Goal: Find specific page/section: Find specific page/section

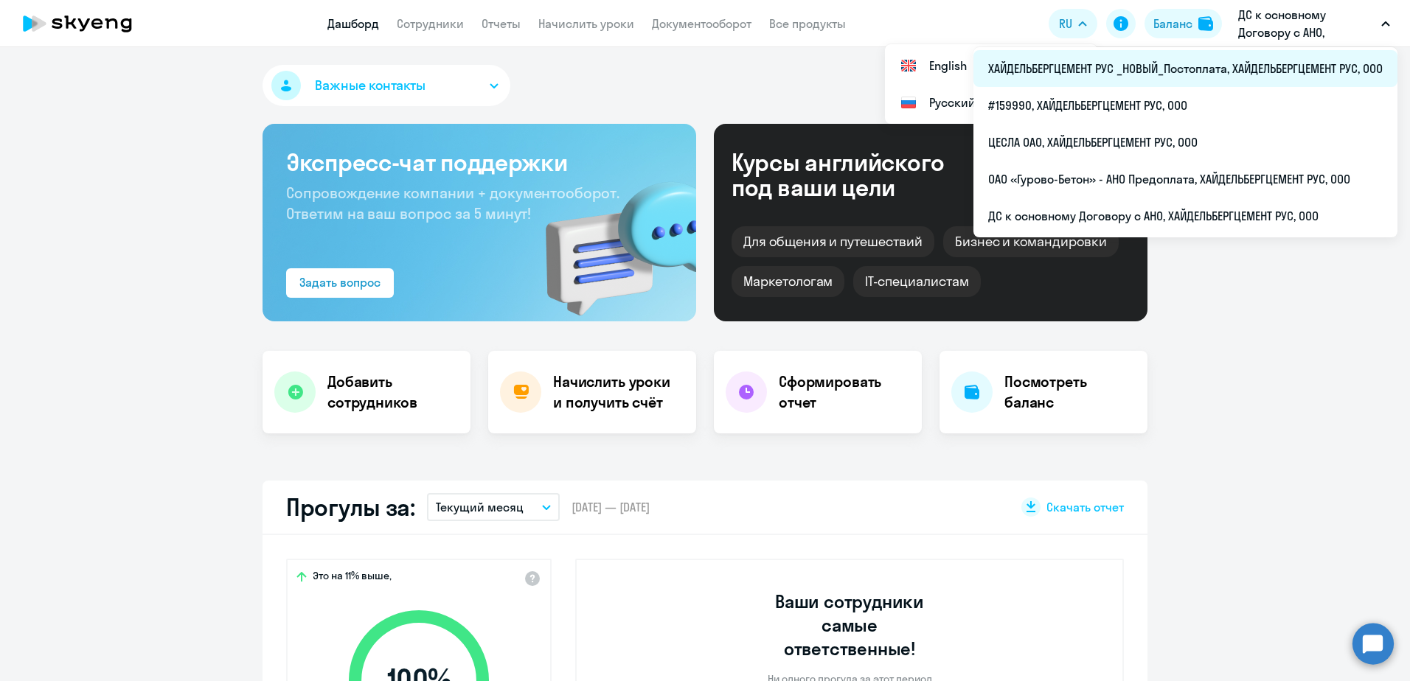
click at [1254, 70] on li "ХАЙДЕЛЬБЕРГЦЕМЕНТ РУС _НОВЫЙ_Постоплата, ХАЙДЕЛЬБЕРГЦЕМЕНТ РУС, ООО" at bounding box center [1185, 68] width 424 height 37
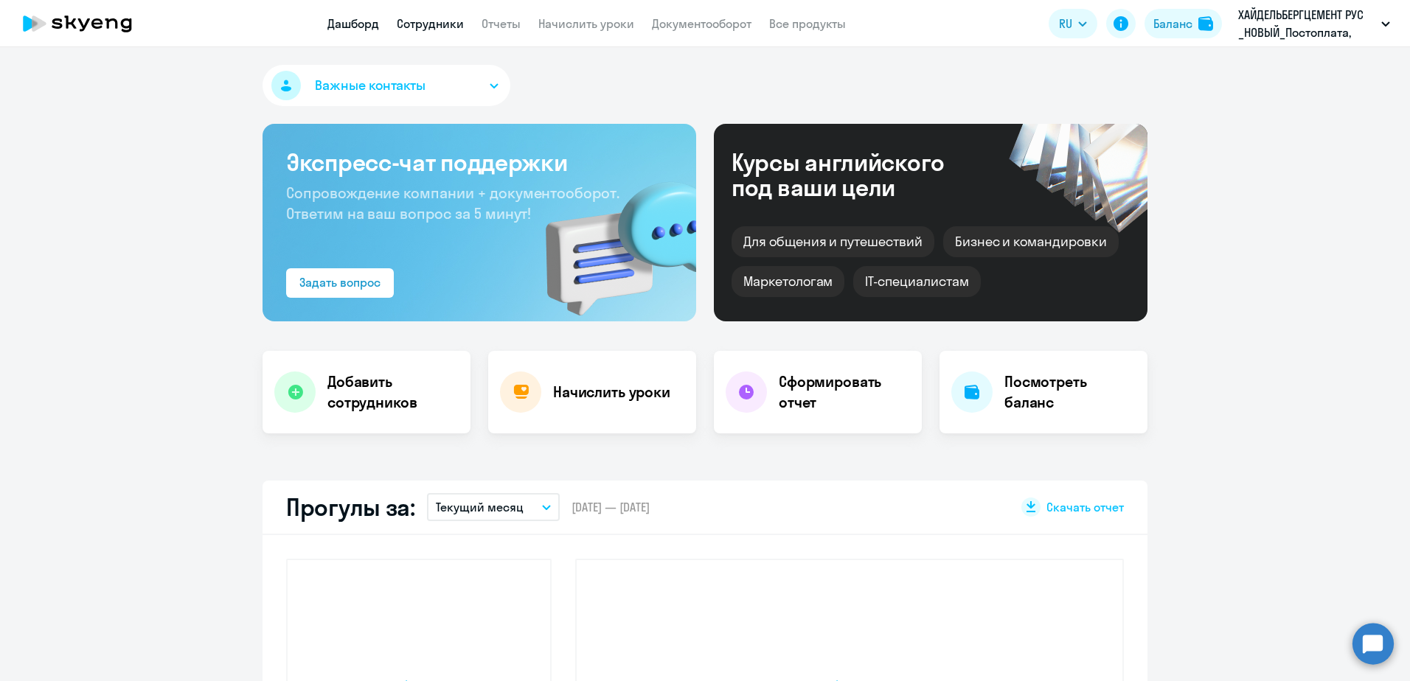
click at [414, 21] on link "Сотрудники" at bounding box center [430, 23] width 67 height 15
select select "30"
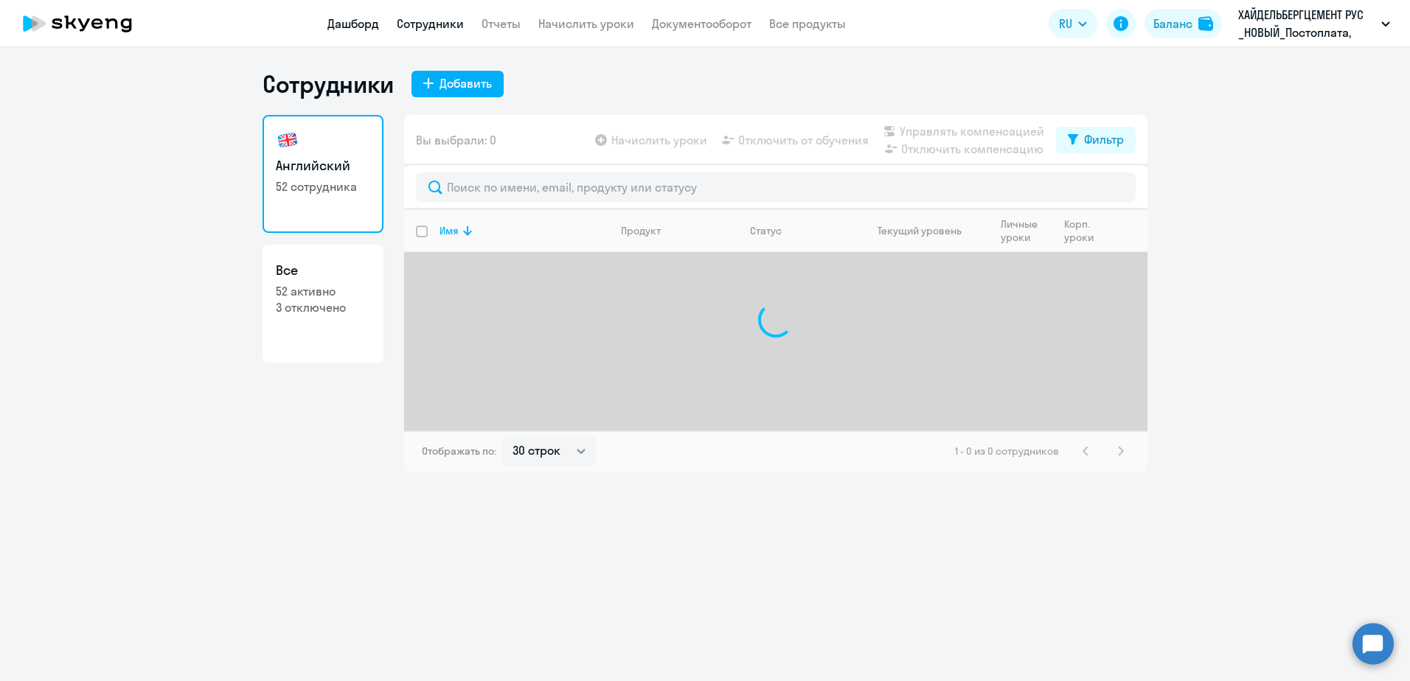
click at [337, 25] on link "Дашборд" at bounding box center [353, 23] width 52 height 15
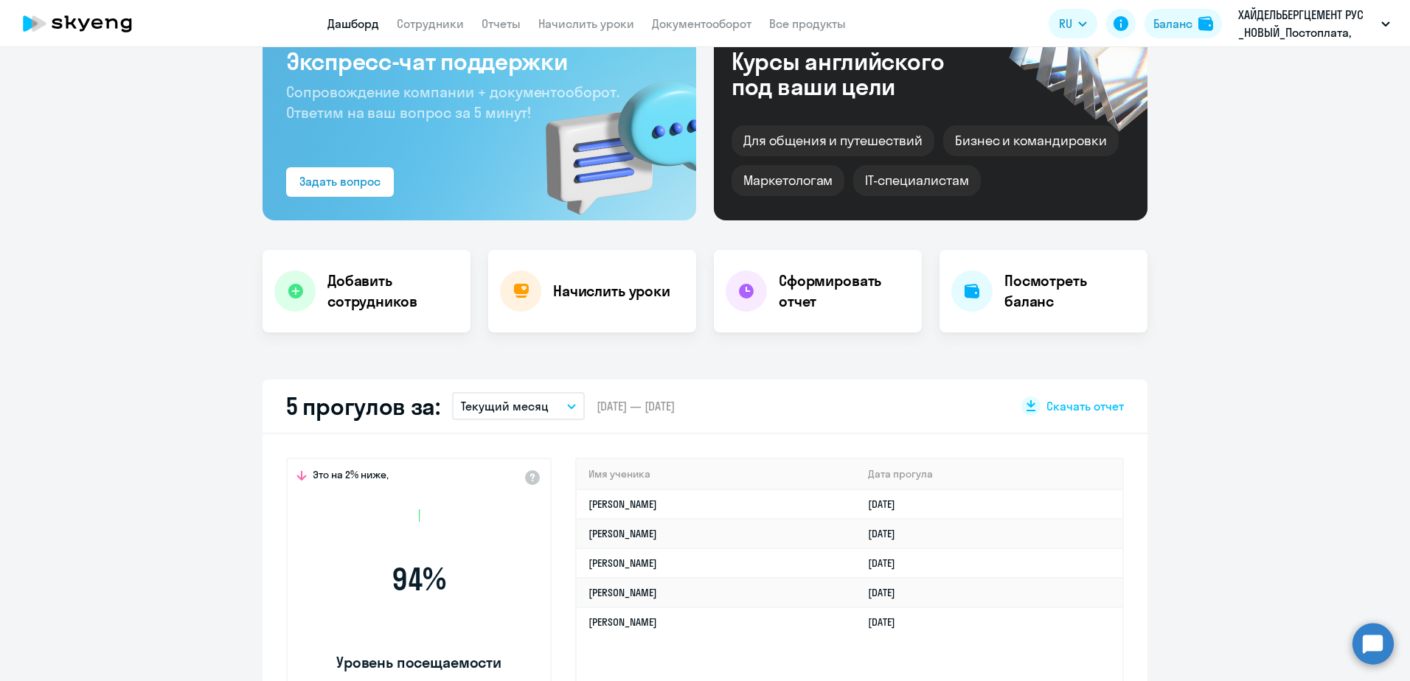
scroll to position [295, 0]
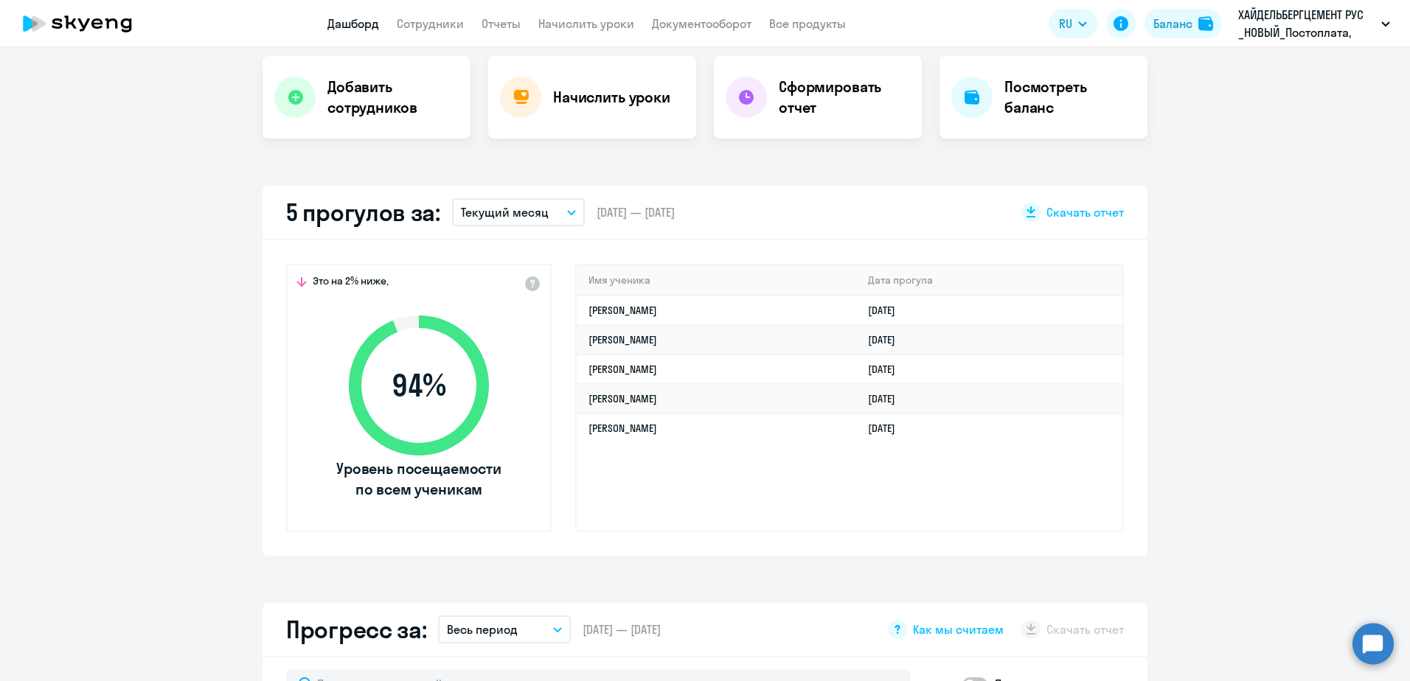
select select "30"
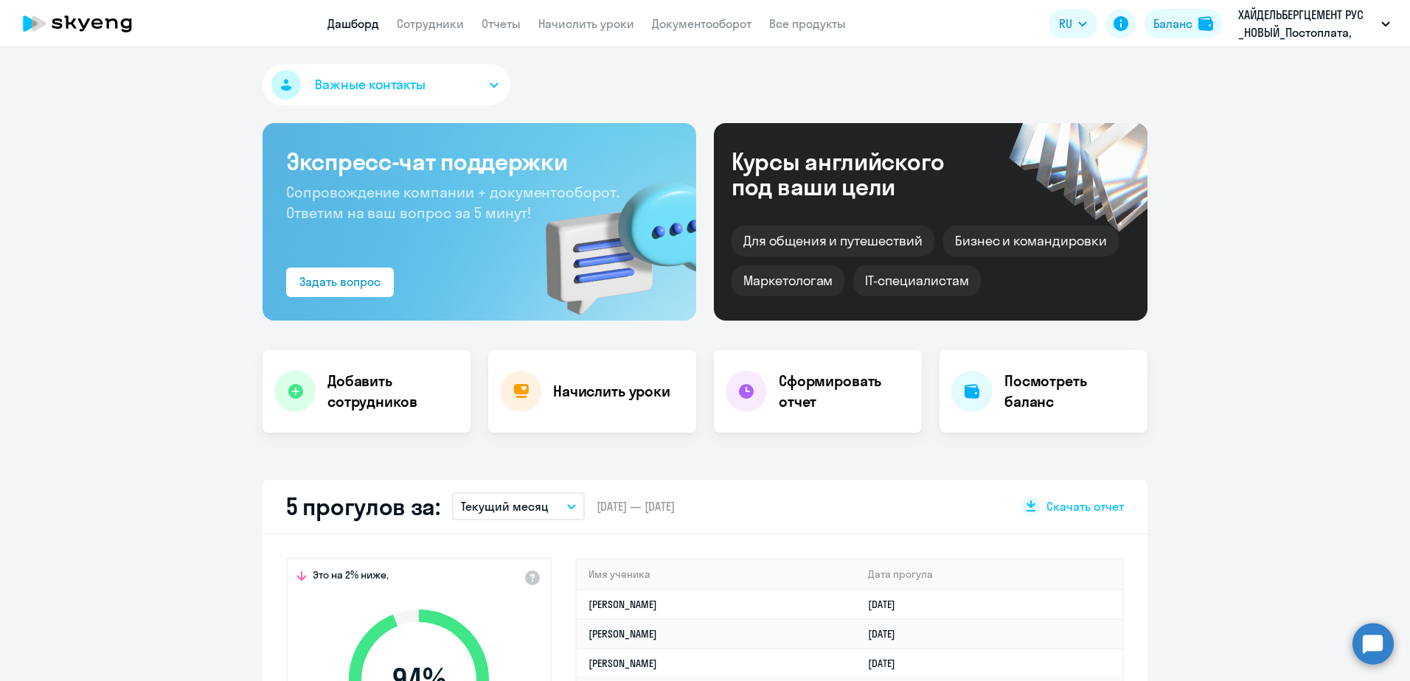
scroll to position [0, 0]
